Goal: Transaction & Acquisition: Purchase product/service

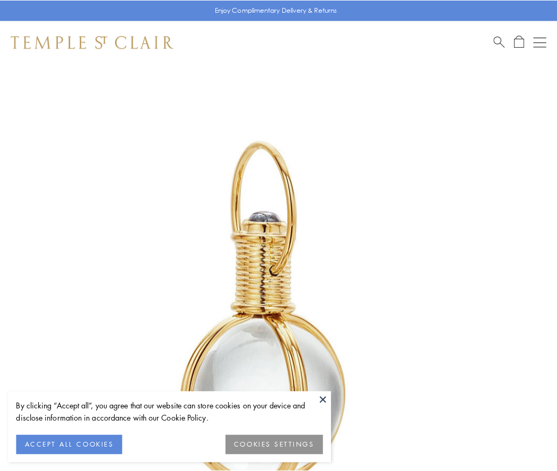
scroll to position [277, 0]
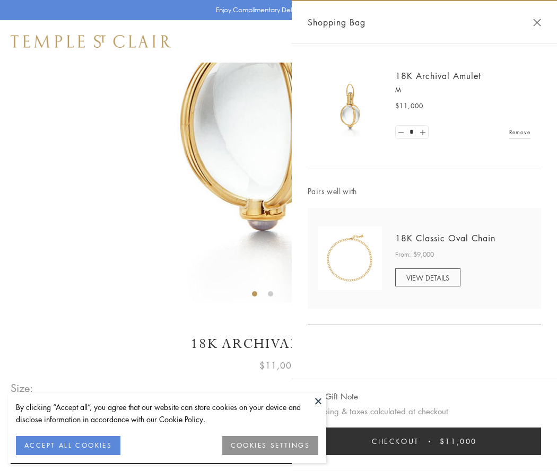
click at [424, 441] on button "Checkout $11,000" at bounding box center [424, 442] width 233 height 28
